Goal: Task Accomplishment & Management: Use online tool/utility

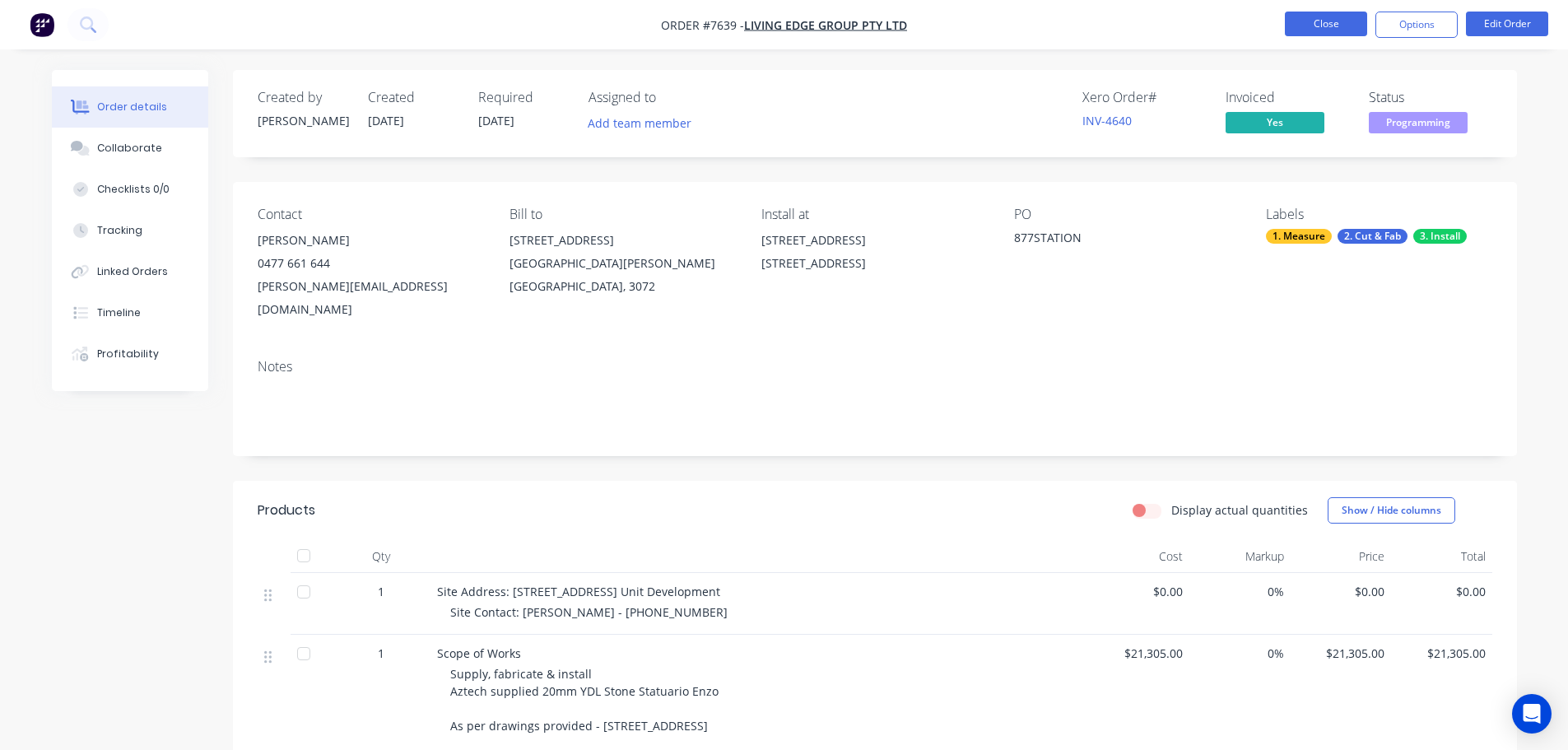
click at [1332, 16] on button "Close" at bounding box center [1325, 23] width 82 height 25
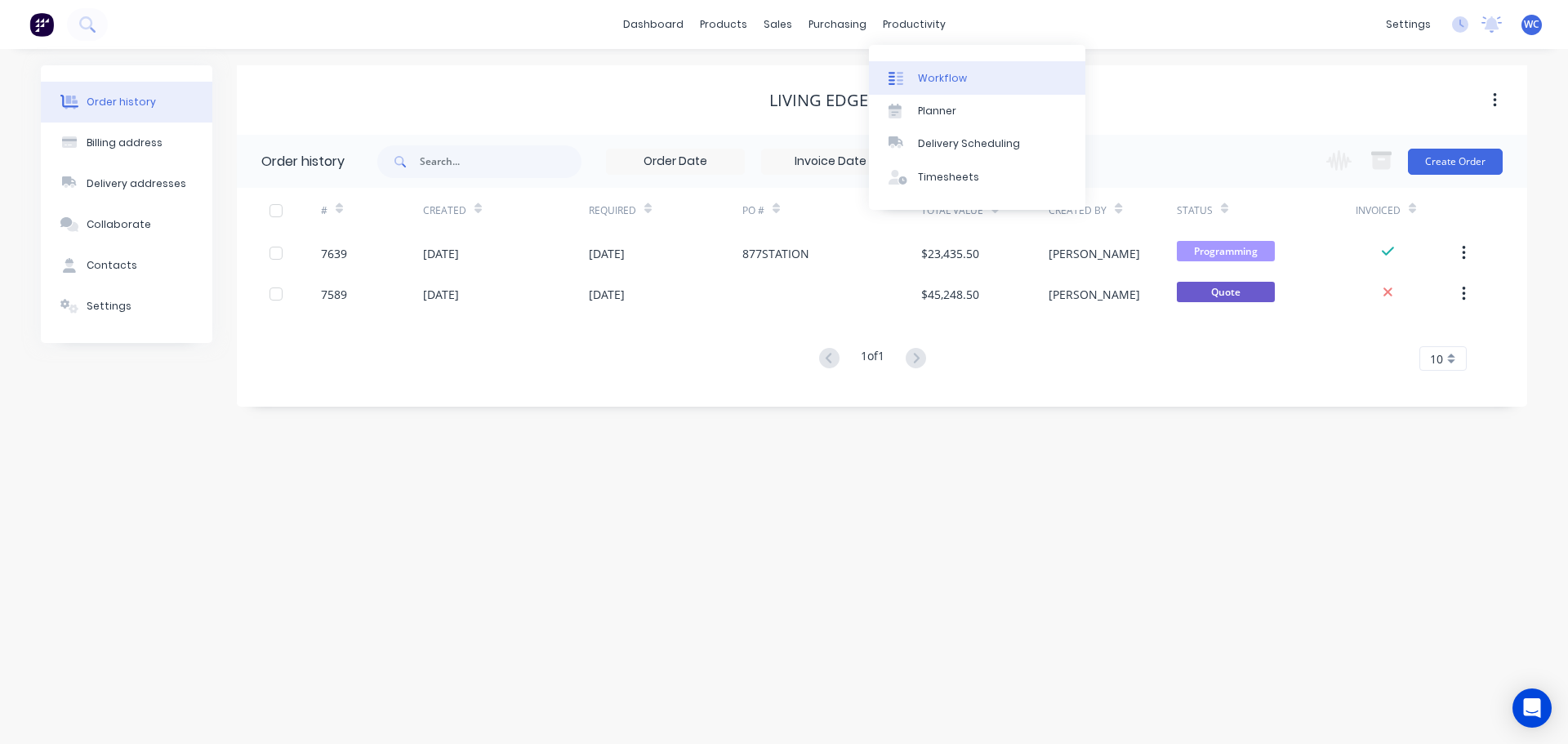
click at [933, 76] on div "Workflow" at bounding box center [942, 78] width 49 height 15
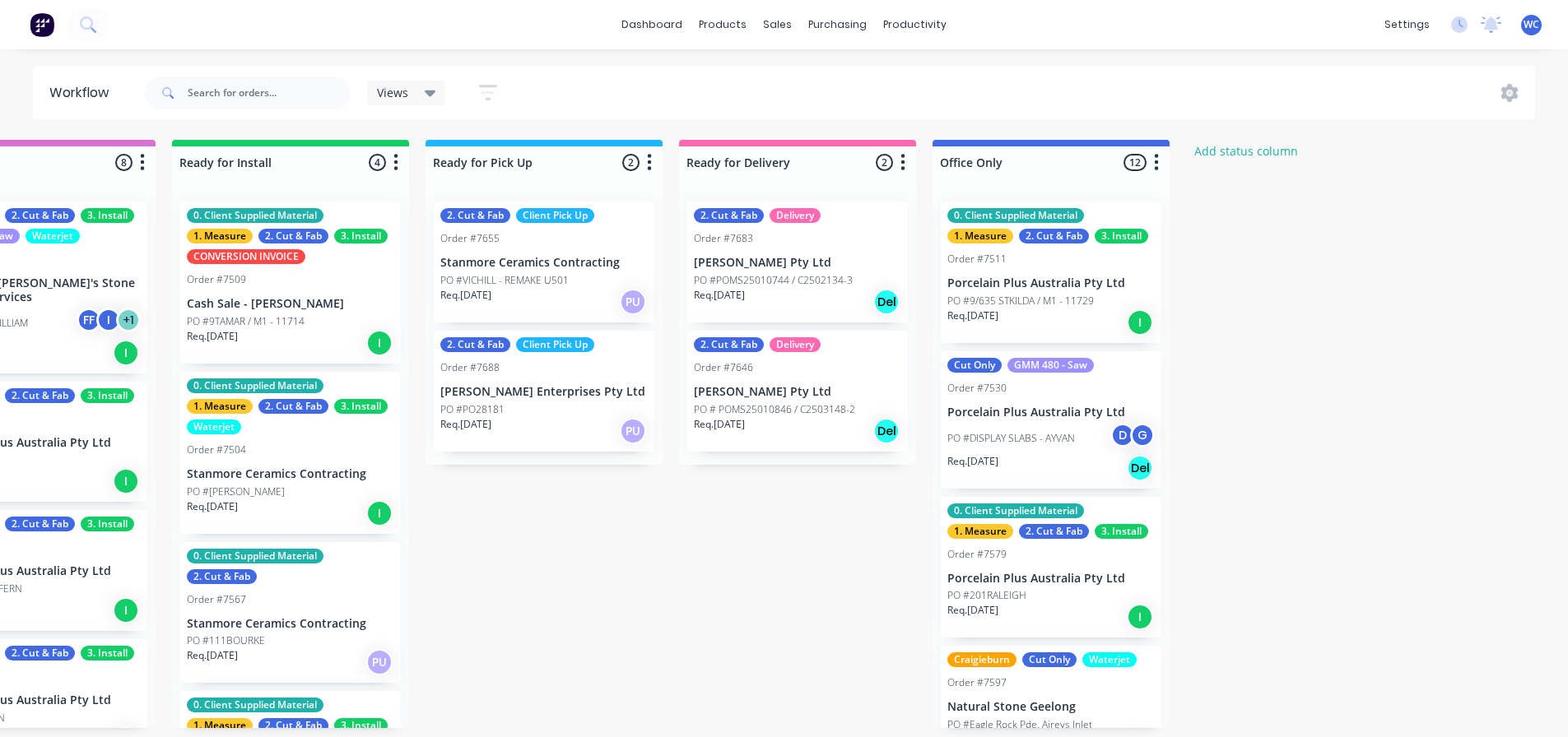
click at [999, 289] on p "Porcelain Plus Australia Pty Ltd" at bounding box center [1051, 283] width 207 height 14
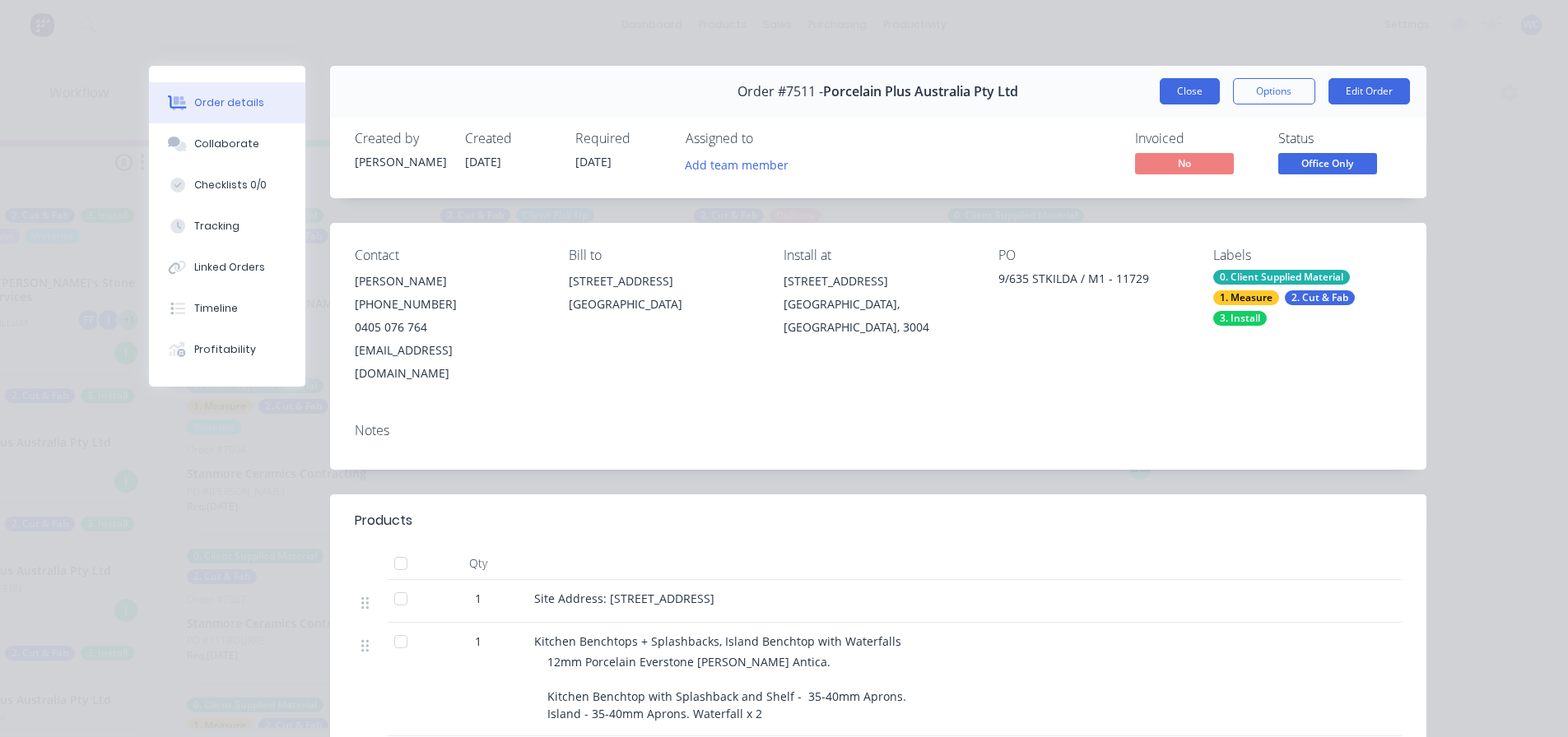
click at [1197, 91] on button "Close" at bounding box center [1190, 91] width 60 height 27
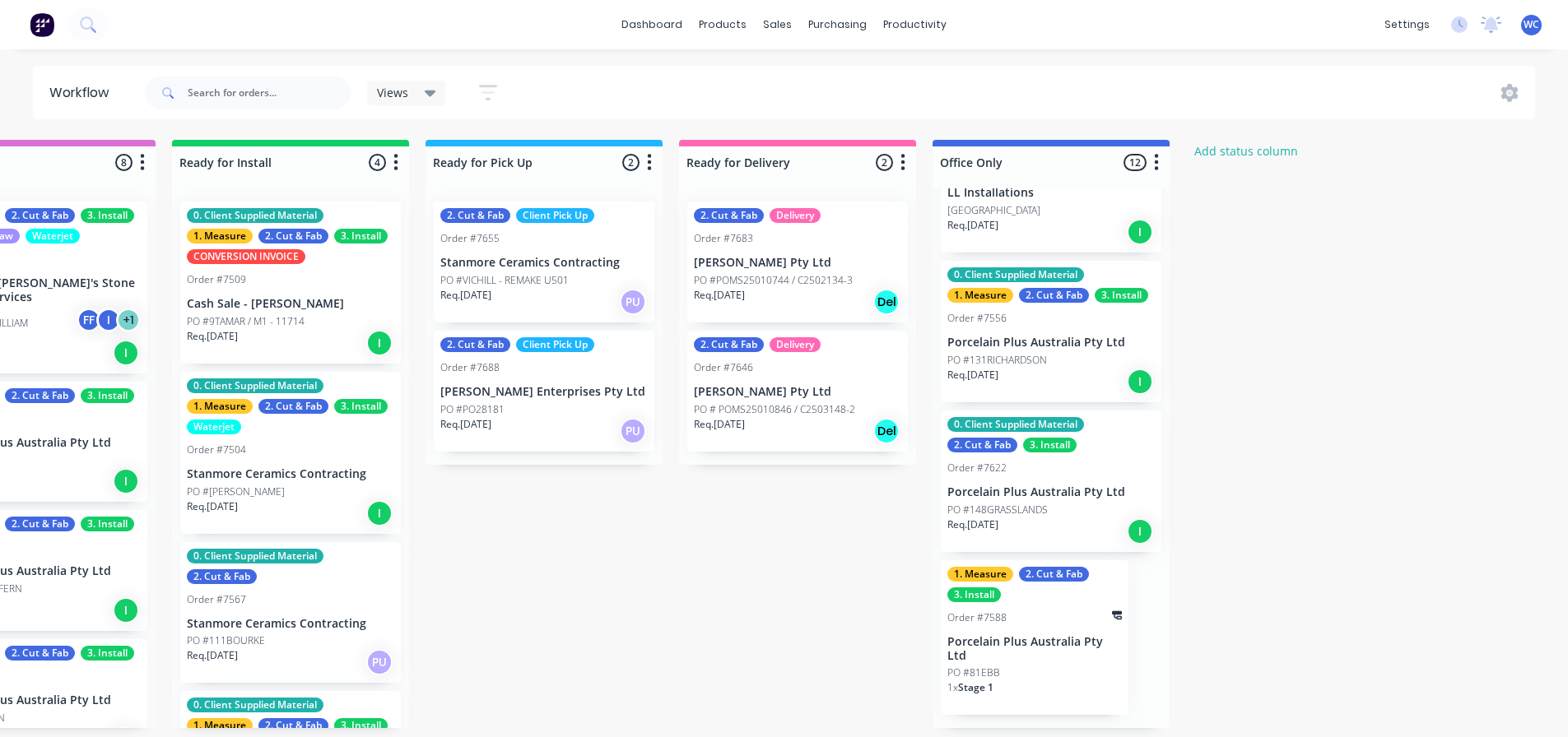
scroll to position [3, 1892]
click at [1031, 626] on div "Order #7588" at bounding box center [1034, 617] width 174 height 15
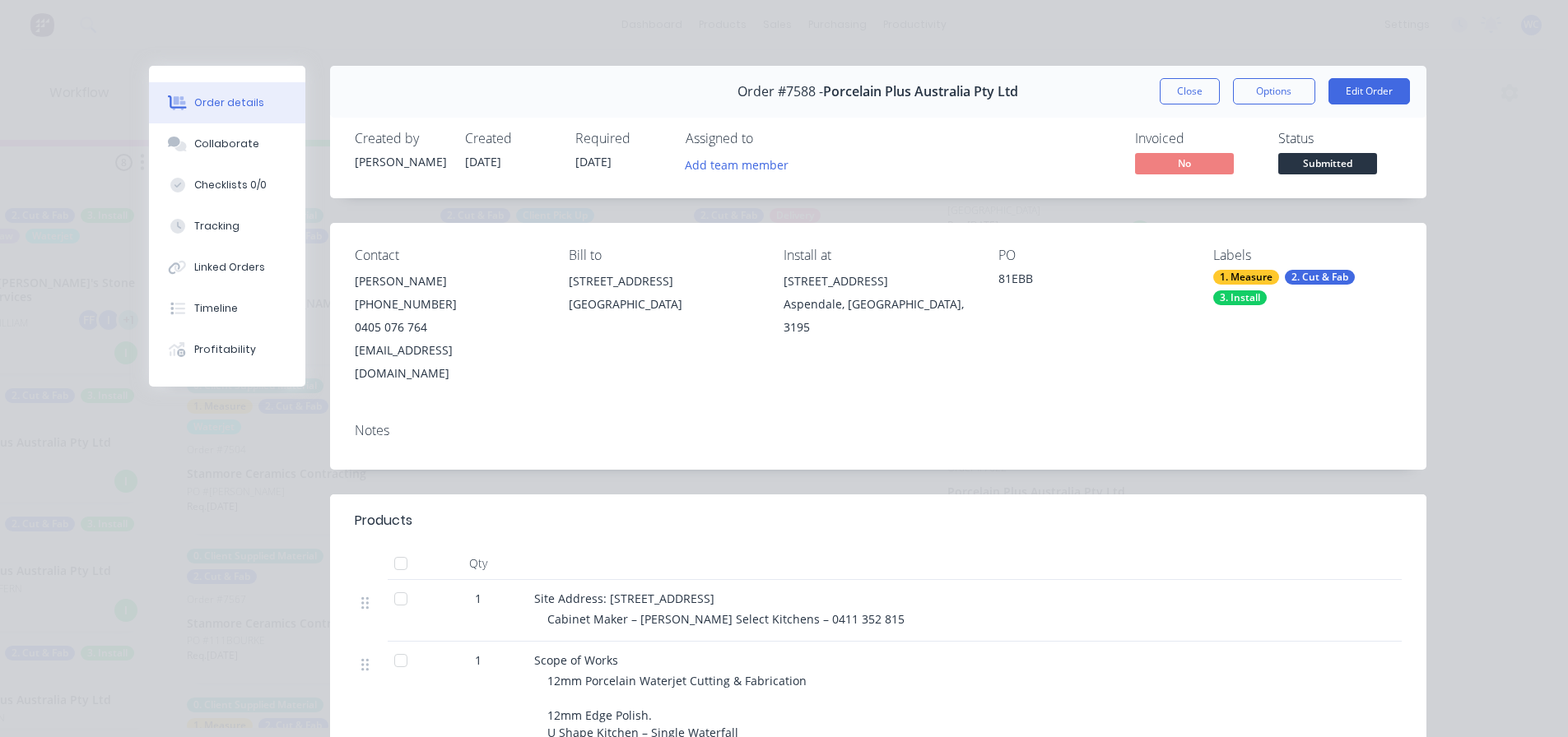
scroll to position [0, 1892]
click at [1180, 86] on button "Close" at bounding box center [1190, 91] width 60 height 27
